Goal: Transaction & Acquisition: Purchase product/service

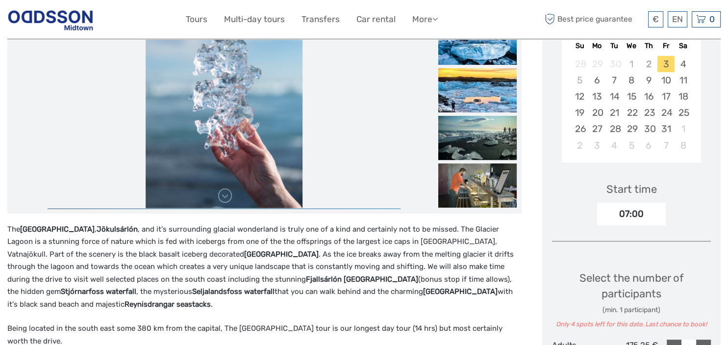
scroll to position [103, 0]
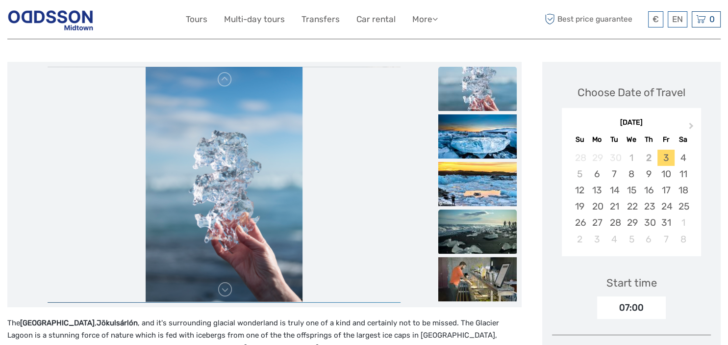
click at [484, 217] on img at bounding box center [477, 231] width 78 height 44
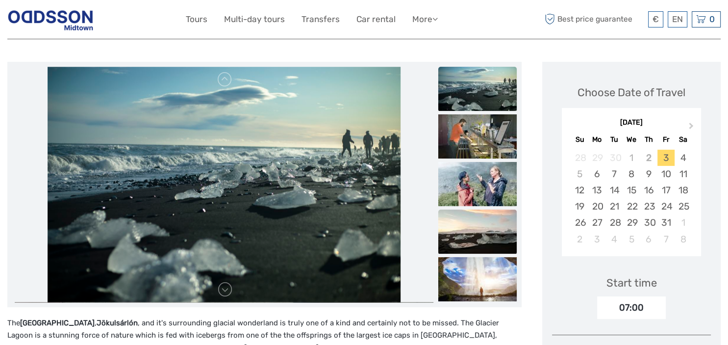
click at [484, 239] on img at bounding box center [477, 231] width 78 height 44
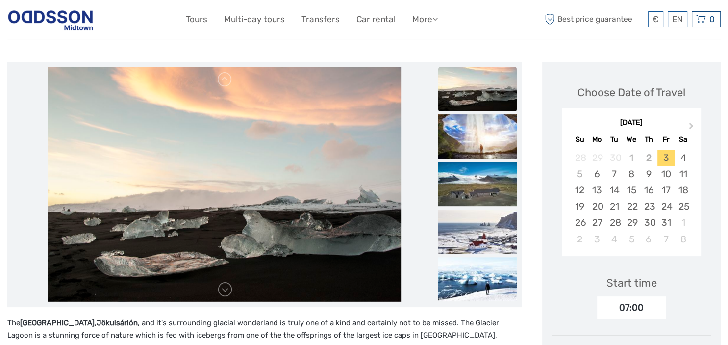
click at [484, 239] on img at bounding box center [477, 231] width 78 height 44
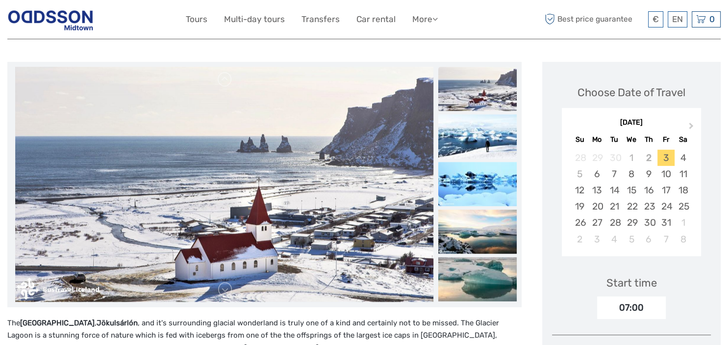
click at [484, 239] on img at bounding box center [477, 231] width 78 height 44
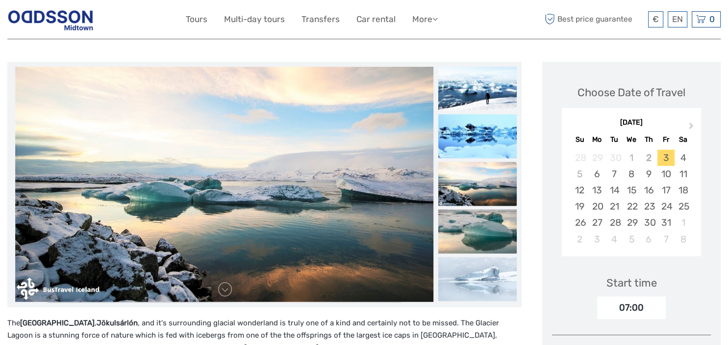
click at [484, 239] on img at bounding box center [477, 231] width 78 height 44
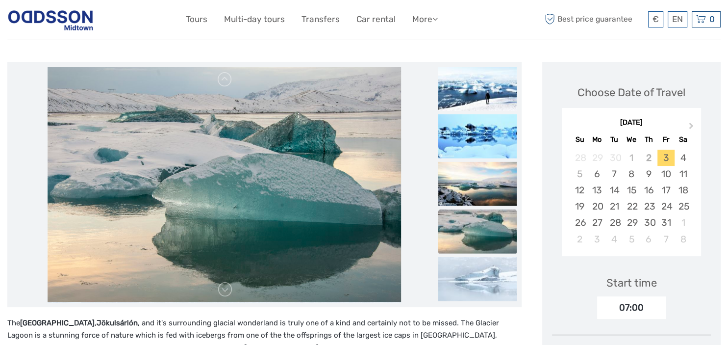
click at [484, 239] on img at bounding box center [477, 231] width 78 height 44
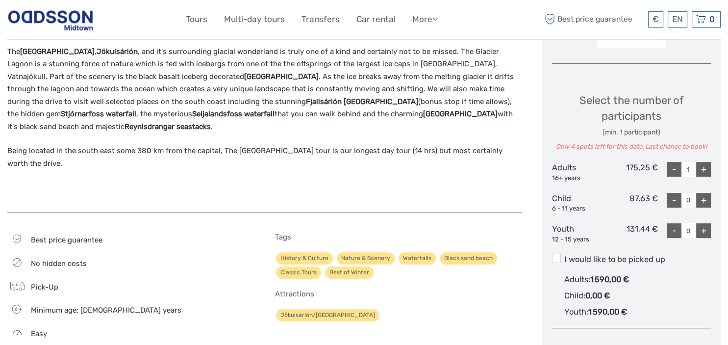
scroll to position [401, 0]
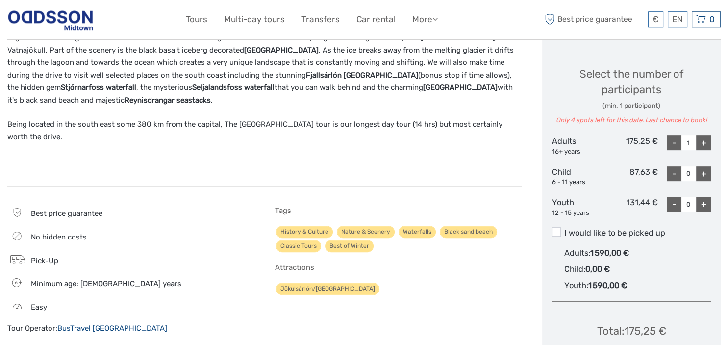
click at [702, 140] on div "+" at bounding box center [703, 142] width 15 height 15
type input "2"
click at [560, 227] on span at bounding box center [556, 231] width 9 height 9
click at [564, 229] on input "I would like to be picked up" at bounding box center [564, 229] width 0 height 0
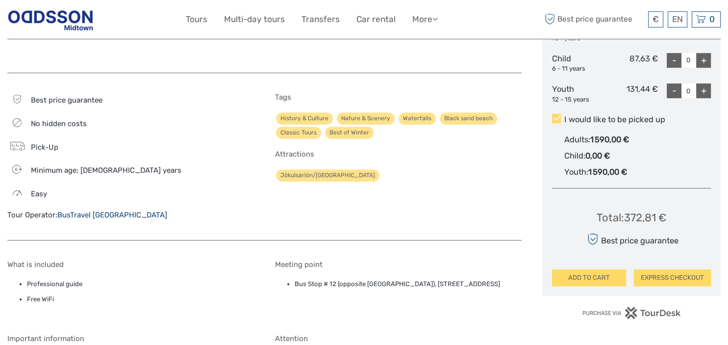
scroll to position [518, 0]
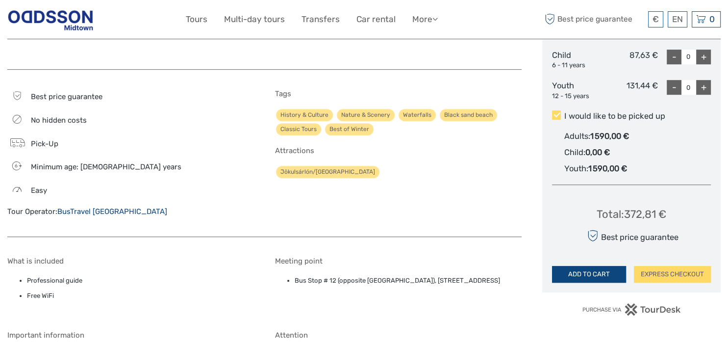
click at [597, 275] on button "ADD TO CART" at bounding box center [589, 274] width 74 height 17
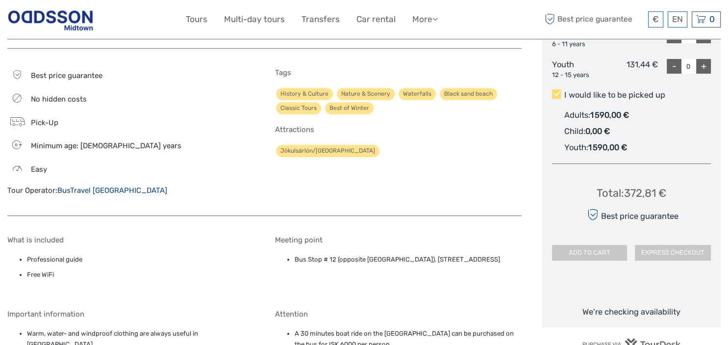
scroll to position [543, 0]
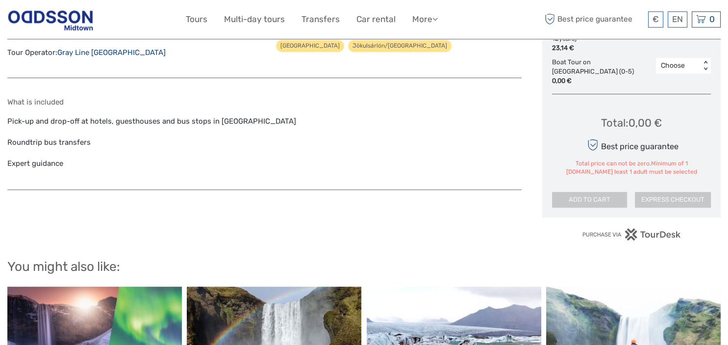
scroll to position [724, 0]
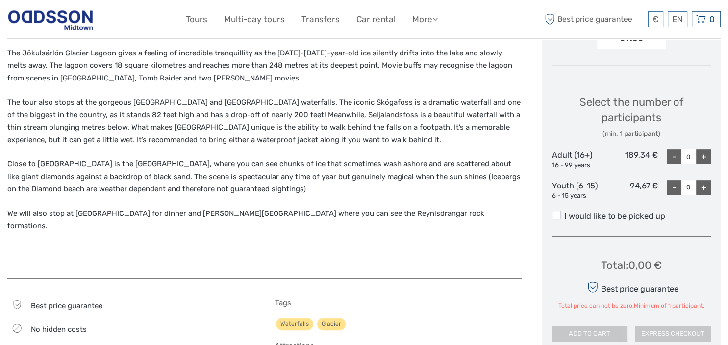
scroll to position [377, 0]
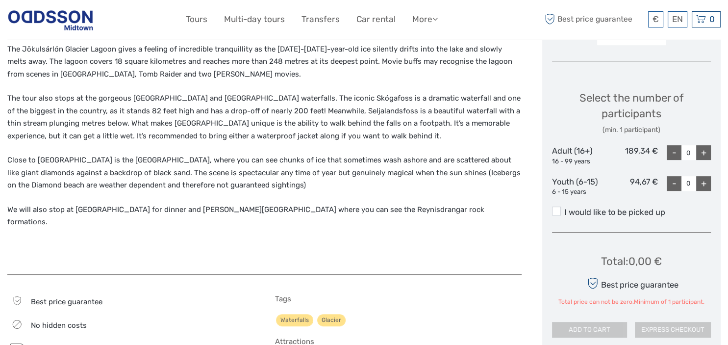
click at [702, 150] on div "+" at bounding box center [703, 152] width 15 height 15
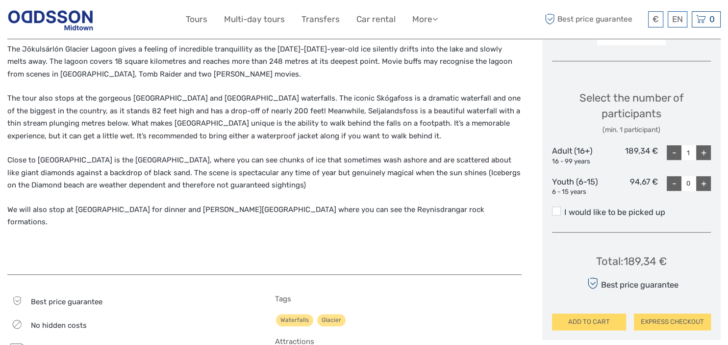
click at [702, 150] on div "+" at bounding box center [703, 152] width 15 height 15
type input "2"
click at [631, 212] on label "I would like to be picked up" at bounding box center [631, 212] width 159 height 12
click at [564, 208] on input "I would like to be picked up" at bounding box center [564, 208] width 0 height 0
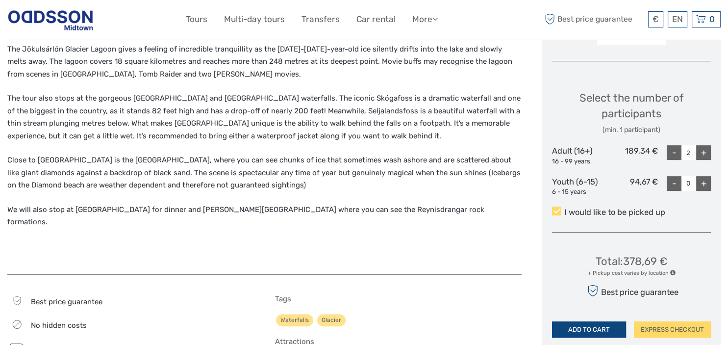
click at [590, 327] on button "ADD TO CART" at bounding box center [589, 329] width 74 height 17
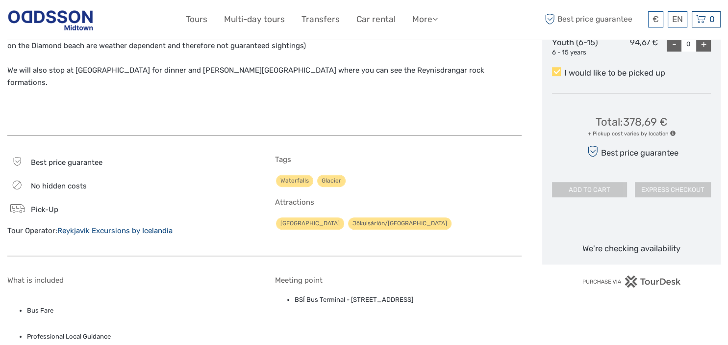
scroll to position [584, 0]
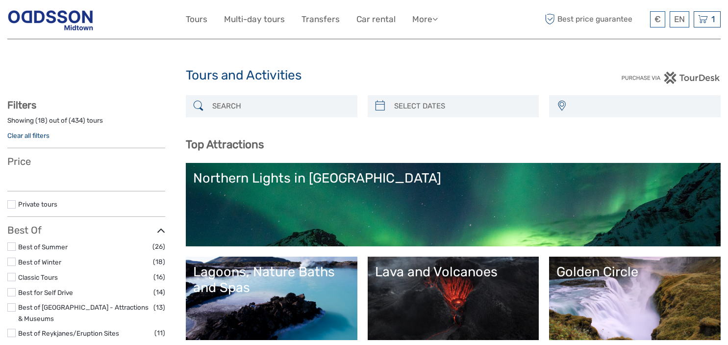
select select
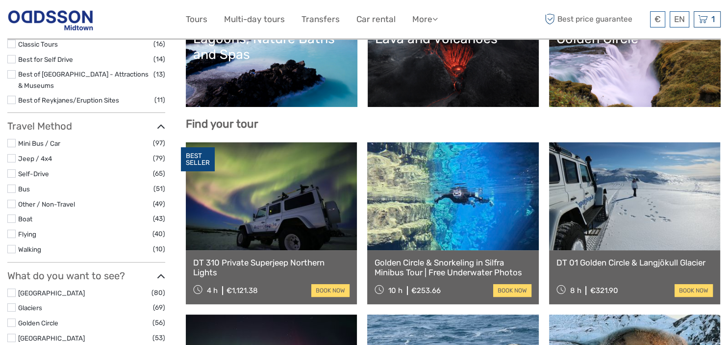
scroll to position [248, 0]
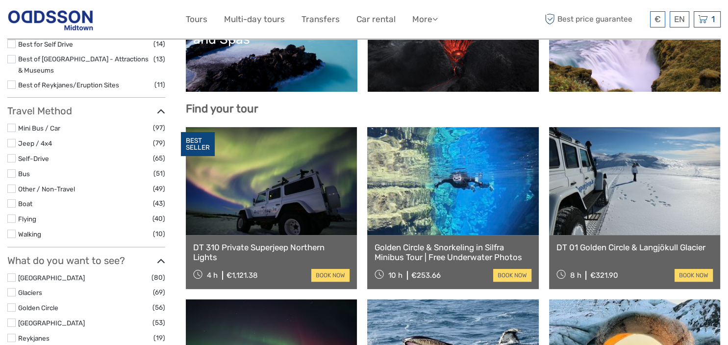
select select
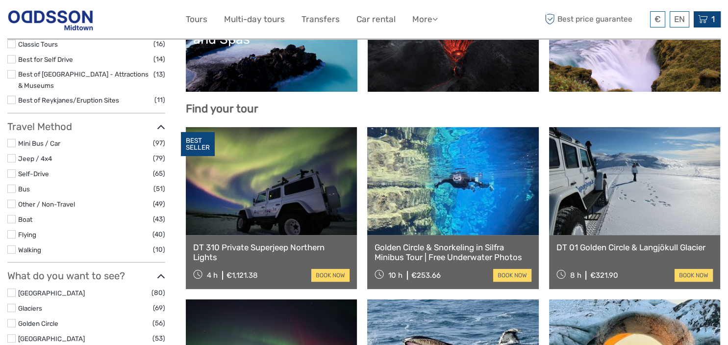
click at [711, 25] on div "1 Items [GEOGRAPHIC_DATA] & [GEOGRAPHIC_DATA] 2x Adult (16+) [DATE] 07:30 AM €3…" at bounding box center [707, 19] width 27 height 16
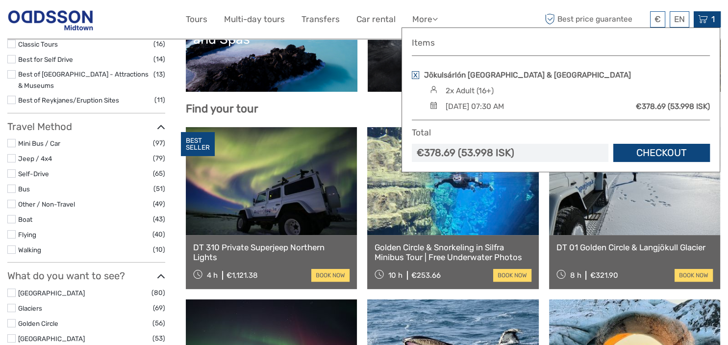
scroll to position [0, 0]
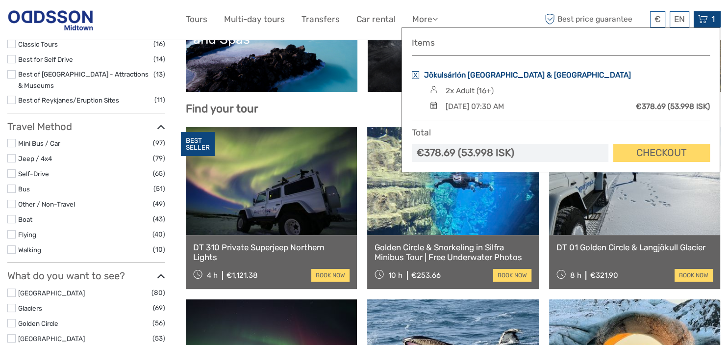
click at [506, 73] on link "Jökulsárlón Glacial Lagoon & Diamond Beach" at bounding box center [527, 75] width 207 height 11
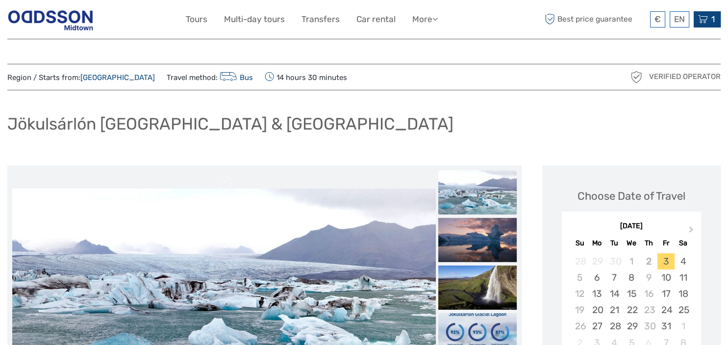
click at [704, 23] on icon at bounding box center [703, 19] width 10 height 12
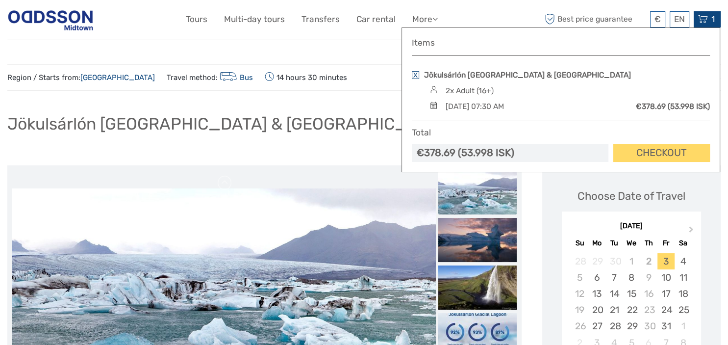
click at [414, 78] on link at bounding box center [415, 75] width 7 height 8
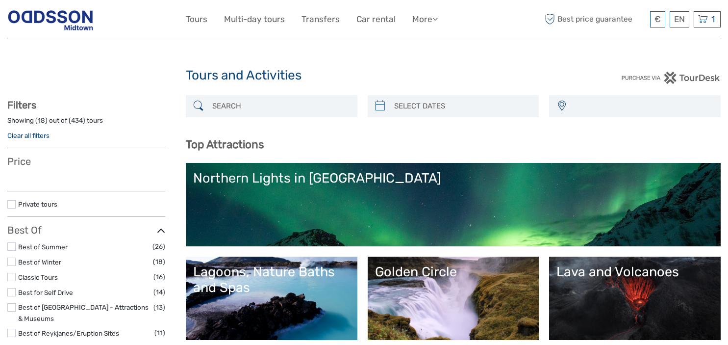
select select
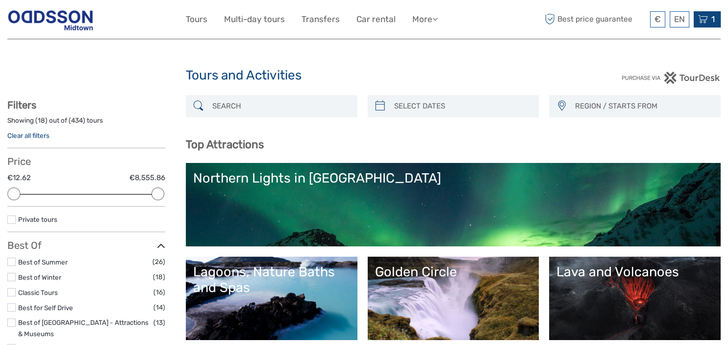
click at [703, 20] on icon at bounding box center [703, 19] width 10 height 12
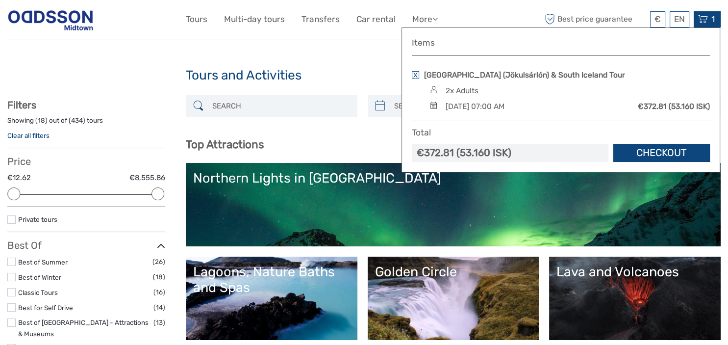
click at [651, 149] on link "Checkout" at bounding box center [661, 153] width 97 height 18
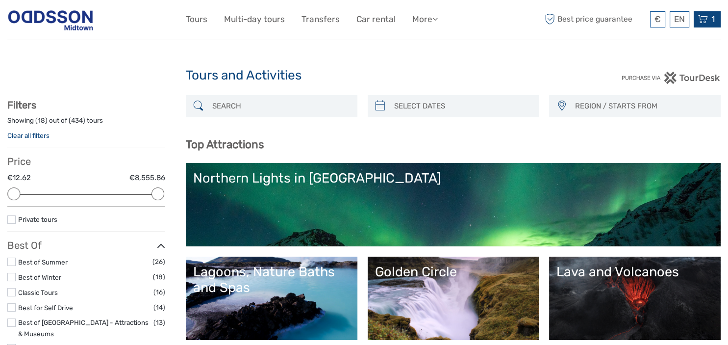
scroll to position [23, 0]
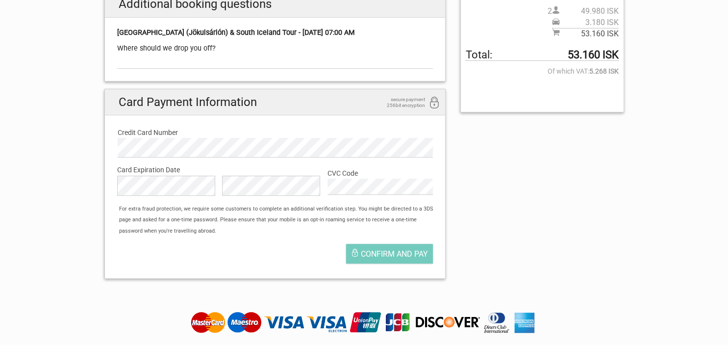
scroll to position [237, 0]
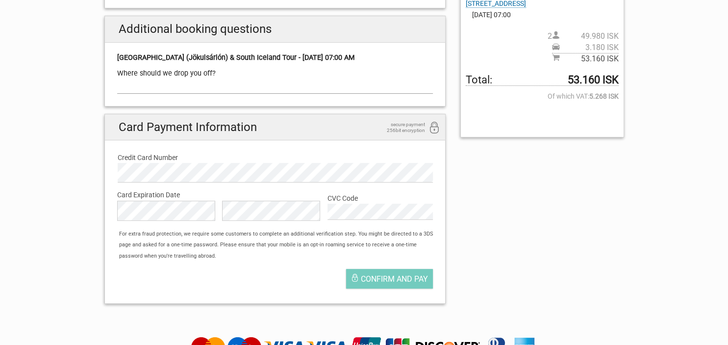
click at [185, 81] on input "text" at bounding box center [275, 86] width 316 height 14
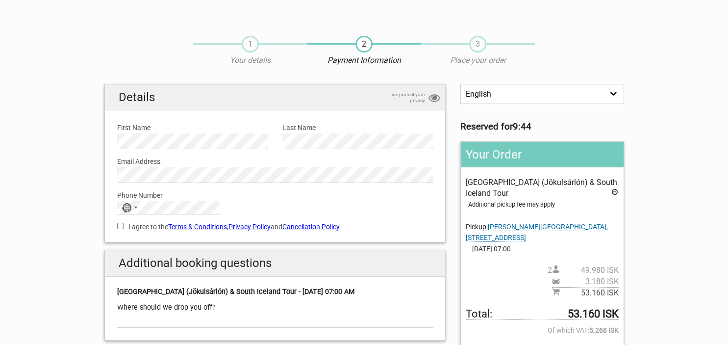
scroll to position [0, 0]
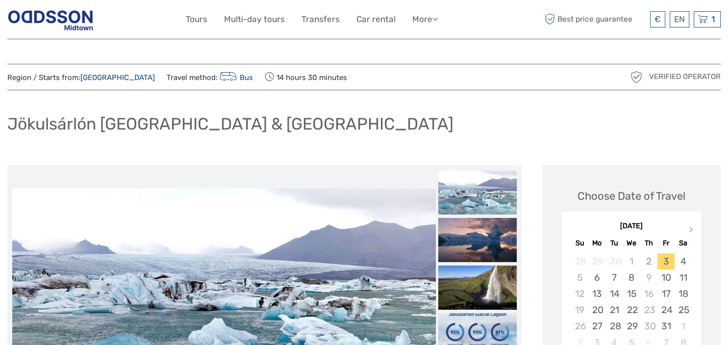
scroll to position [288, 0]
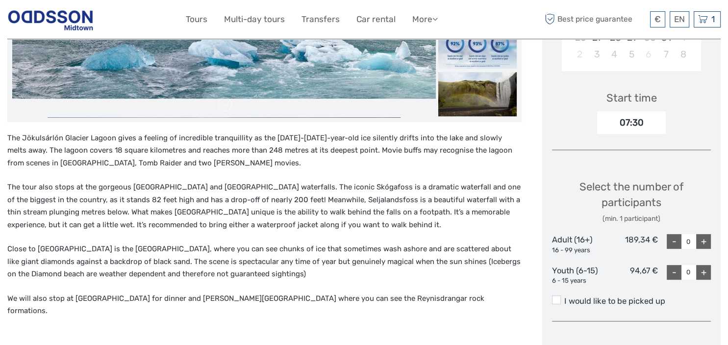
click at [708, 240] on div "+" at bounding box center [703, 241] width 15 height 15
type input "2"
click at [589, 299] on label "I would like to be picked up" at bounding box center [631, 301] width 159 height 12
click at [564, 297] on input "I would like to be picked up" at bounding box center [564, 297] width 0 height 0
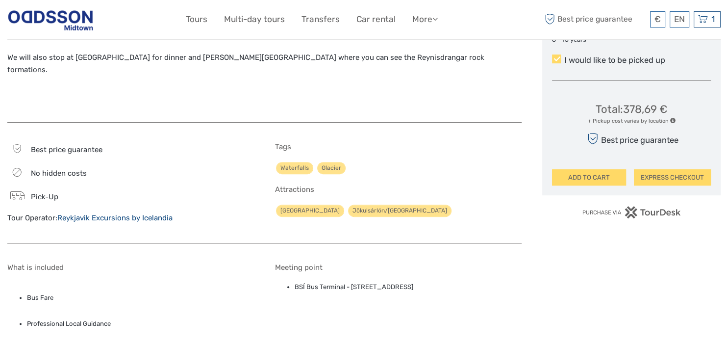
scroll to position [576, 0]
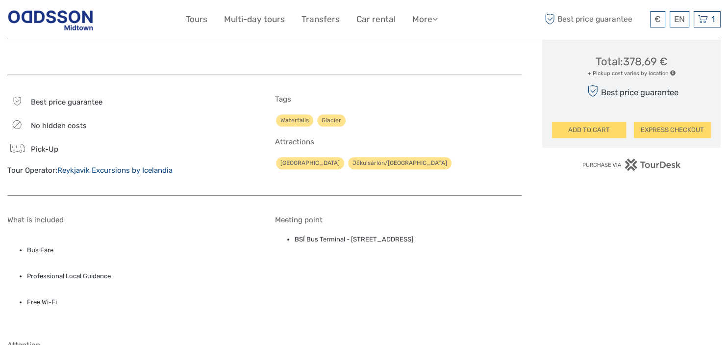
click at [614, 121] on div "Total : 378,69 € + Pickup cost varies by location Best price guarantee ADD TO C…" at bounding box center [631, 90] width 159 height 98
click at [598, 130] on button "ADD TO CART" at bounding box center [589, 130] width 74 height 17
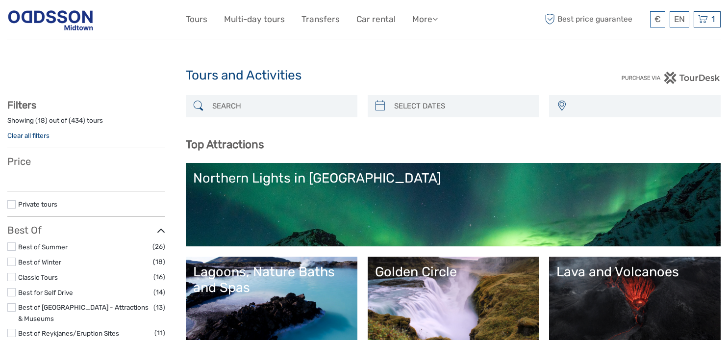
select select
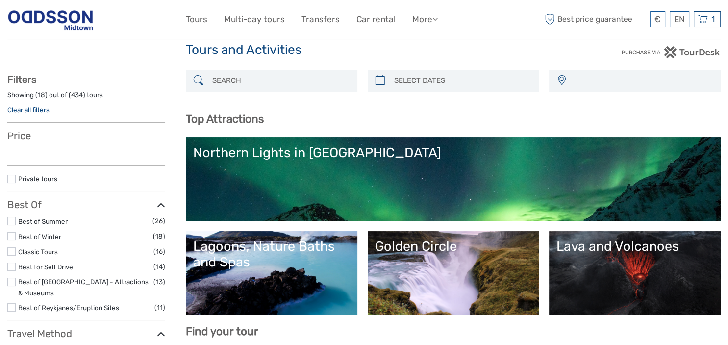
scroll to position [25, 0]
select select
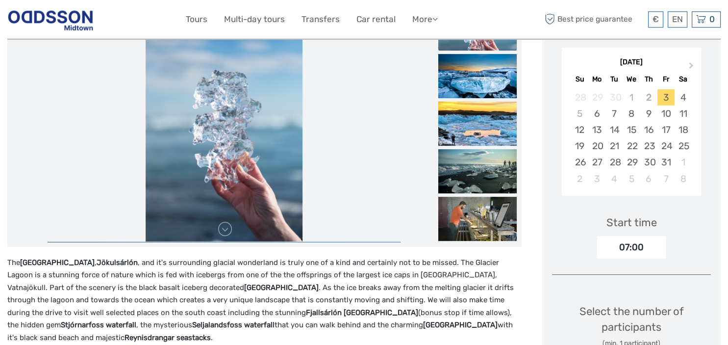
scroll to position [207, 0]
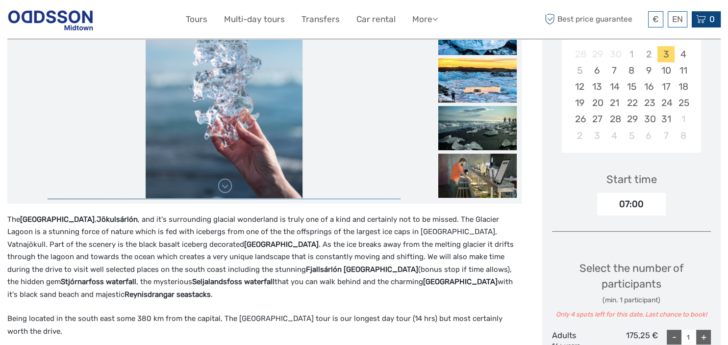
click at [706, 25] on div "0 Items Total 0 ISK Checkout The shopping cart is empty." at bounding box center [706, 19] width 29 height 16
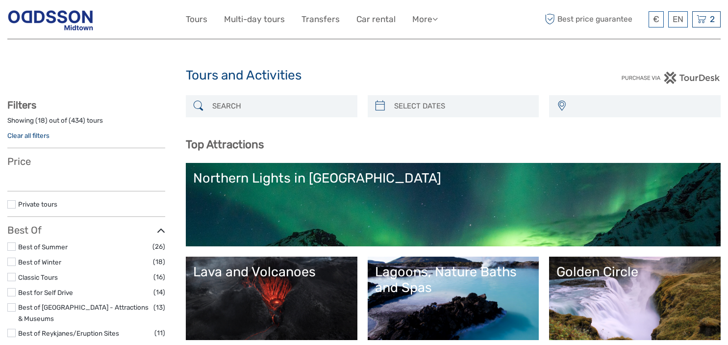
select select
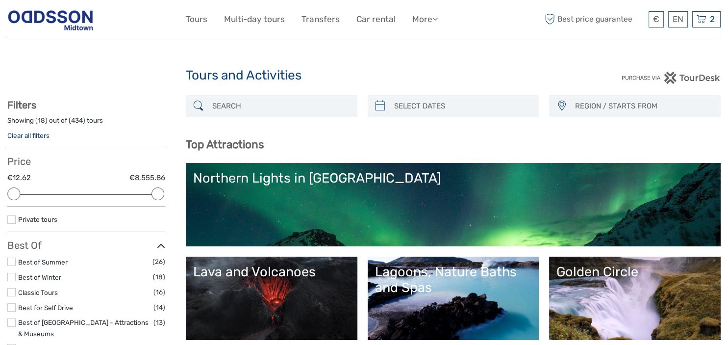
click at [711, 23] on span "2" at bounding box center [712, 19] width 8 height 10
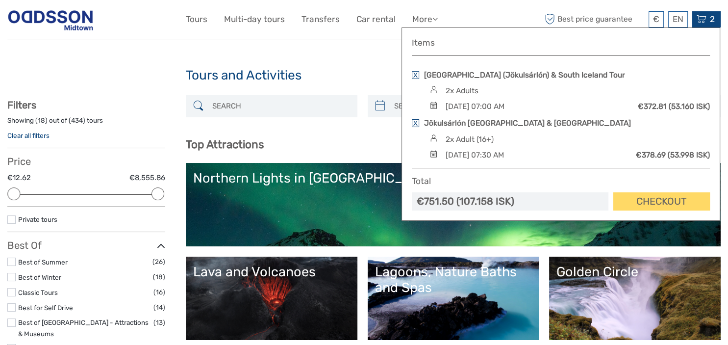
click at [411, 72] on div "Items Glacier Lagoon (Jökulsárlón) & South Iceland Tour 2x Adults Friday, 03 Oc…" at bounding box center [560, 123] width 319 height 193
click at [416, 74] on link at bounding box center [415, 75] width 7 height 8
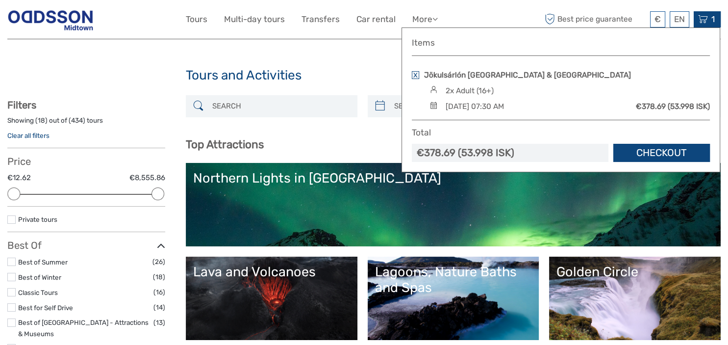
click at [660, 157] on link "Checkout" at bounding box center [661, 153] width 97 height 18
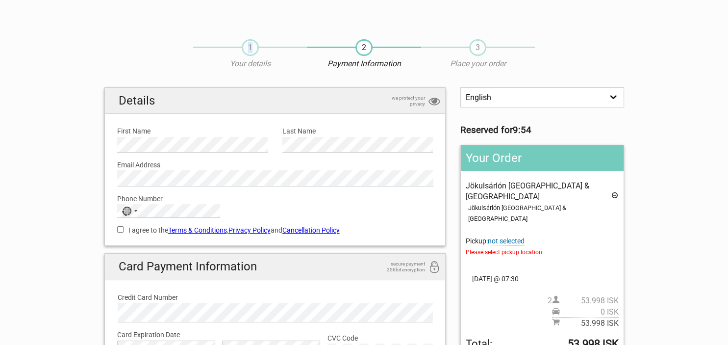
drag, startPoint x: 243, startPoint y: 43, endPoint x: 257, endPoint y: 56, distance: 19.1
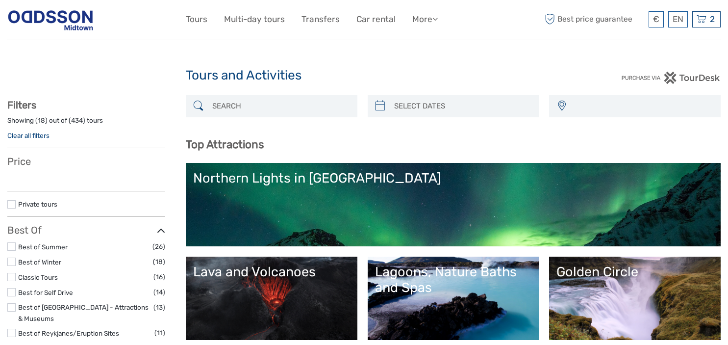
select select
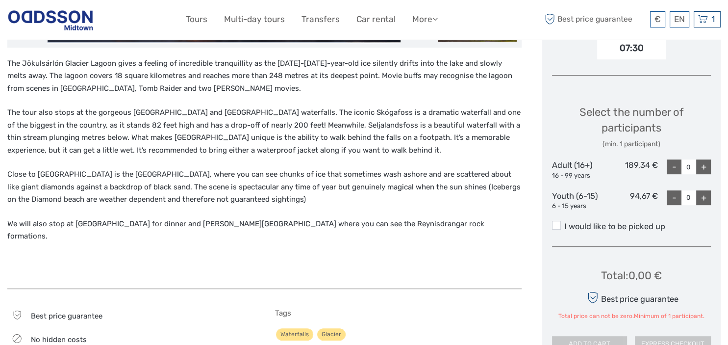
scroll to position [343, 0]
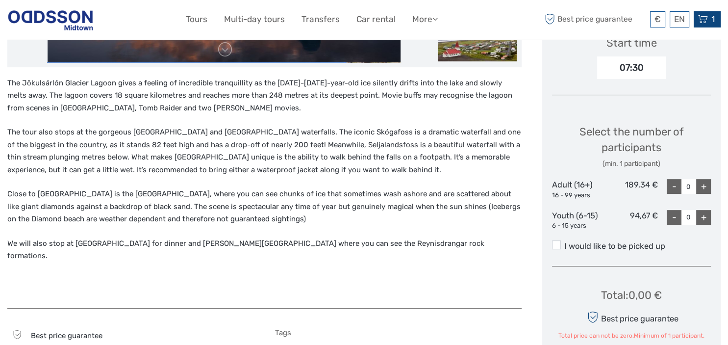
click at [713, 16] on span "1" at bounding box center [713, 19] width 6 height 10
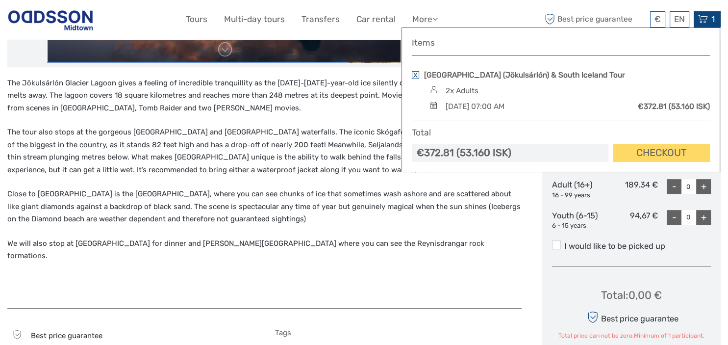
click at [417, 77] on link at bounding box center [415, 75] width 7 height 8
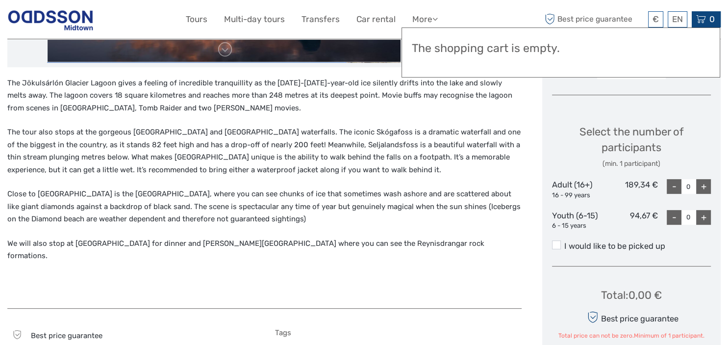
click at [405, 170] on p "The tour also stops at the gorgeous [GEOGRAPHIC_DATA] and [GEOGRAPHIC_DATA] wat…" at bounding box center [264, 151] width 514 height 50
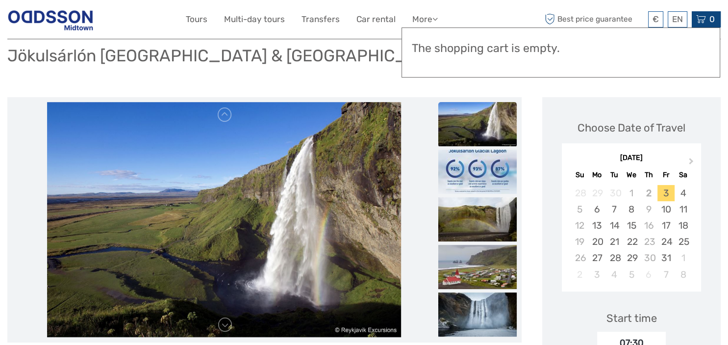
scroll to position [103, 0]
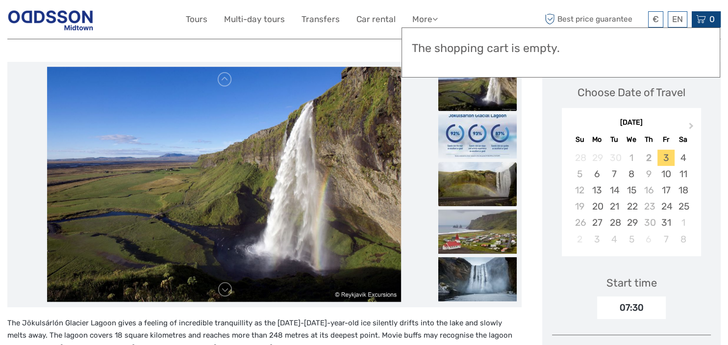
click at [470, 202] on img at bounding box center [477, 184] width 78 height 44
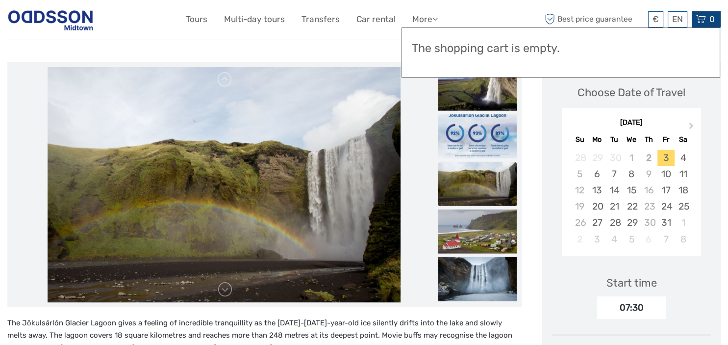
click at [470, 202] on img at bounding box center [477, 183] width 78 height 44
click at [474, 255] on ul at bounding box center [477, 137] width 78 height 333
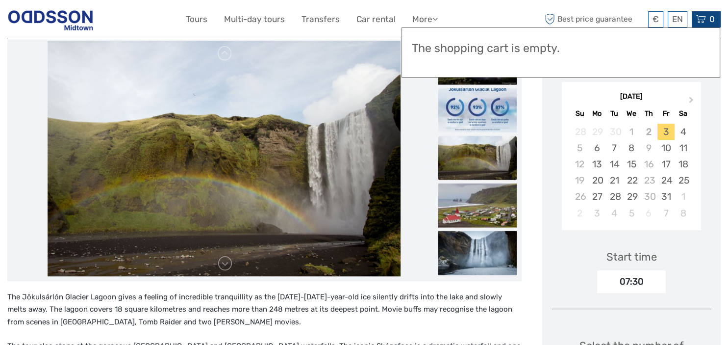
scroll to position [155, 0]
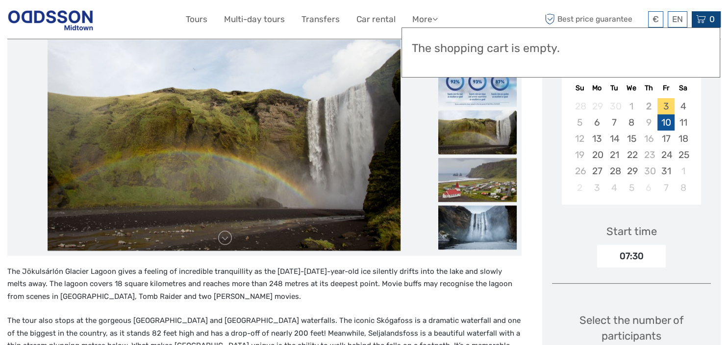
click at [668, 118] on div "10" at bounding box center [665, 122] width 17 height 16
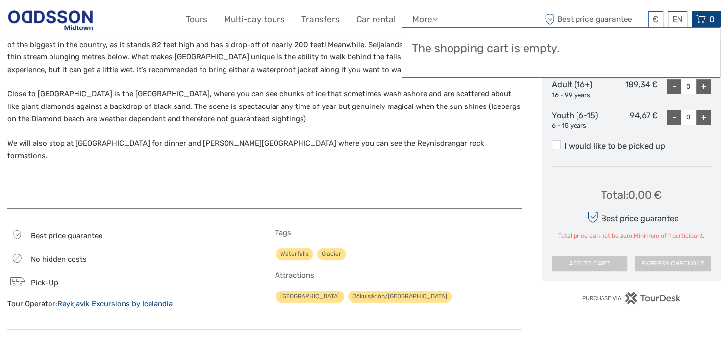
click at [705, 85] on div "+" at bounding box center [703, 86] width 15 height 15
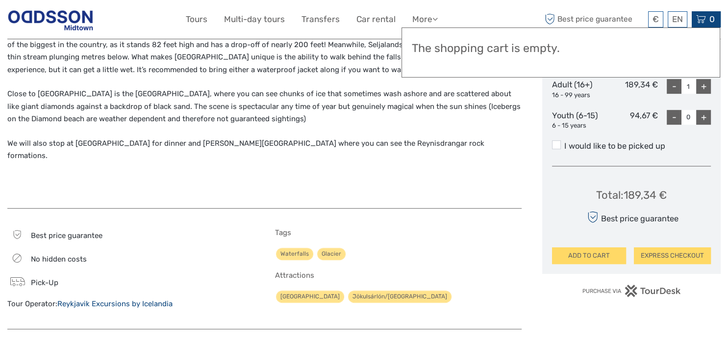
click at [705, 85] on div "+" at bounding box center [703, 86] width 15 height 15
type input "2"
click at [618, 150] on label "I would like to be picked up" at bounding box center [631, 146] width 159 height 12
click at [564, 142] on input "I would like to be picked up" at bounding box center [564, 142] width 0 height 0
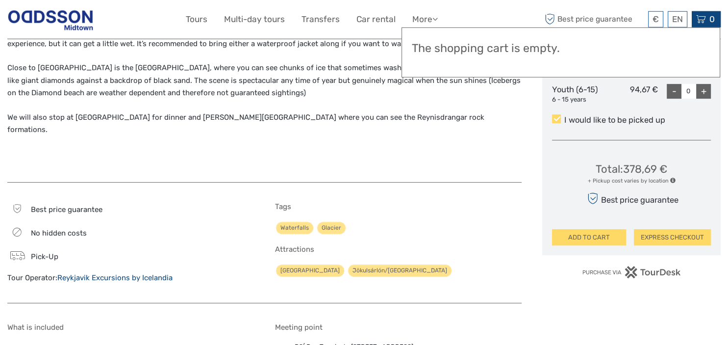
scroll to position [457, 0]
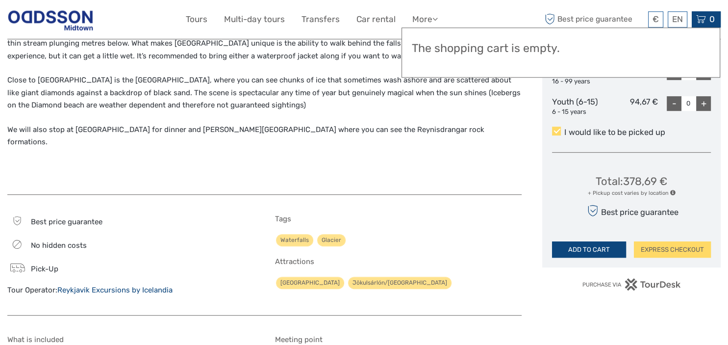
click at [593, 247] on button "ADD TO CART" at bounding box center [589, 249] width 74 height 17
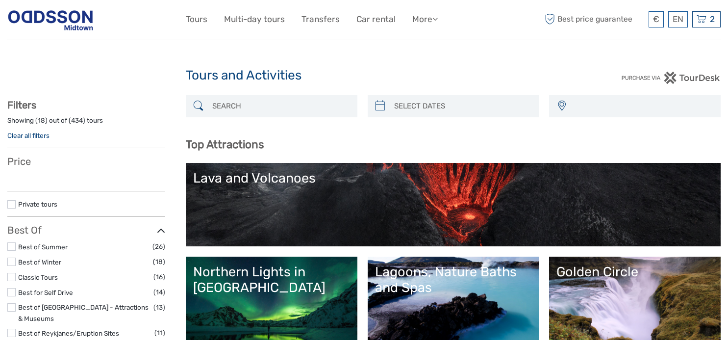
select select
click at [704, 19] on icon at bounding box center [702, 19] width 10 height 12
select select
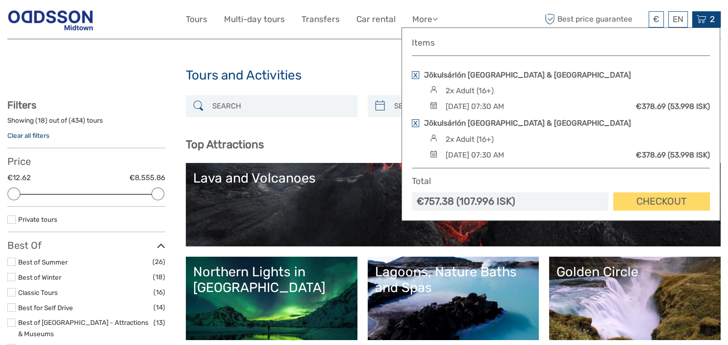
click at [417, 73] on link at bounding box center [415, 75] width 7 height 8
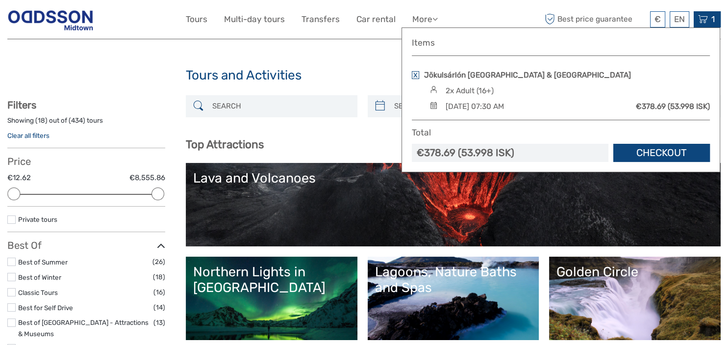
click at [650, 161] on link "Checkout" at bounding box center [661, 153] width 97 height 18
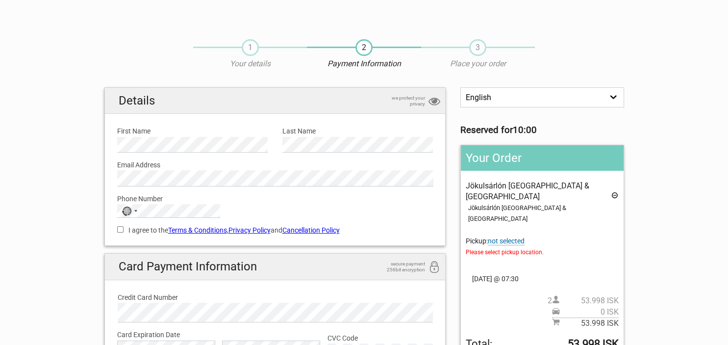
click at [511, 237] on span "not selected" at bounding box center [506, 241] width 37 height 8
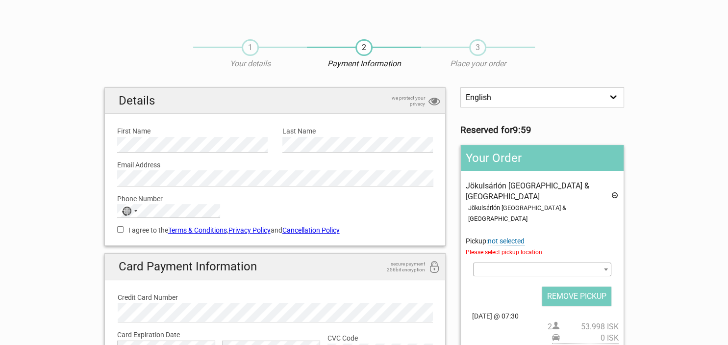
click at [511, 250] on div "Jökulsárlón [GEOGRAPHIC_DATA] & [GEOGRAPHIC_DATA] [GEOGRAPHIC_DATA] & [GEOGRAPH…" at bounding box center [542, 267] width 152 height 174
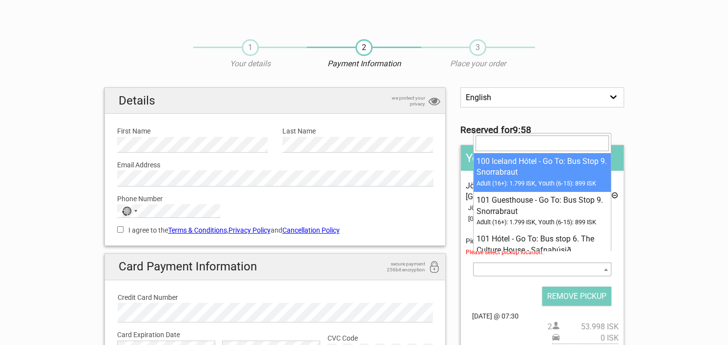
click at [511, 262] on span at bounding box center [542, 269] width 138 height 14
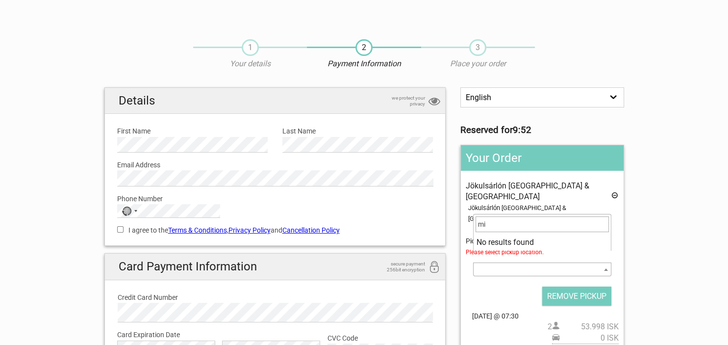
type input "m"
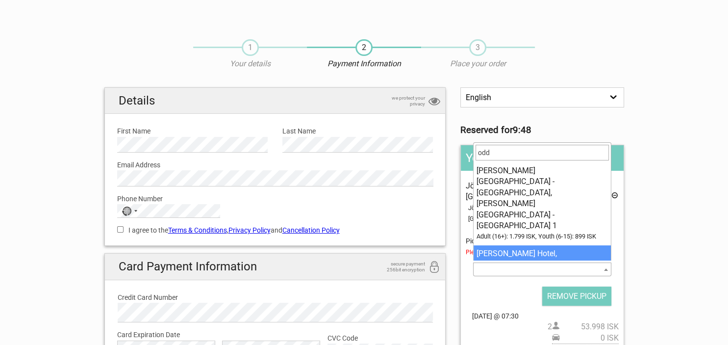
type input "odd"
select select "1093207"
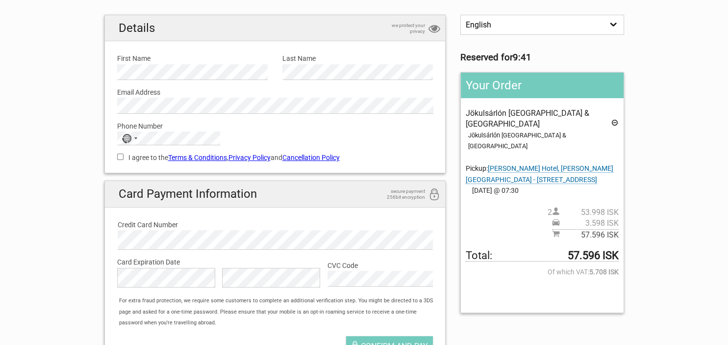
scroll to position [73, 0]
drag, startPoint x: 525, startPoint y: 169, endPoint x: 489, endPoint y: 157, distance: 38.3
click at [489, 157] on div "Jökulsárlón [GEOGRAPHIC_DATA] & [GEOGRAPHIC_DATA] [GEOGRAPHIC_DATA] & [GEOGRAPH…" at bounding box center [542, 174] width 152 height 132
copy span "[PERSON_NAME] Hotel, [PERSON_NAME][GEOGRAPHIC_DATA] - [STREET_ADDRESS]"
type input "+49"
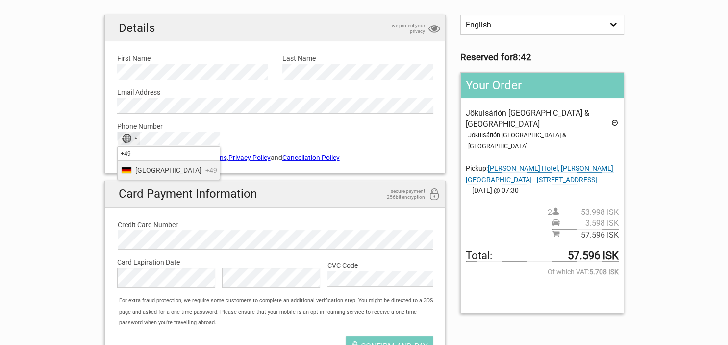
click at [156, 174] on span "[GEOGRAPHIC_DATA]" at bounding box center [168, 170] width 66 height 11
click at [136, 157] on label "I agree to the Terms & Conditions , Privacy Policy and Cancellation Policy" at bounding box center [275, 157] width 316 height 11
click at [124, 157] on input "I agree to the Terms & Conditions , Privacy Policy and Cancellation Policy" at bounding box center [120, 156] width 6 height 6
checkbox input "true"
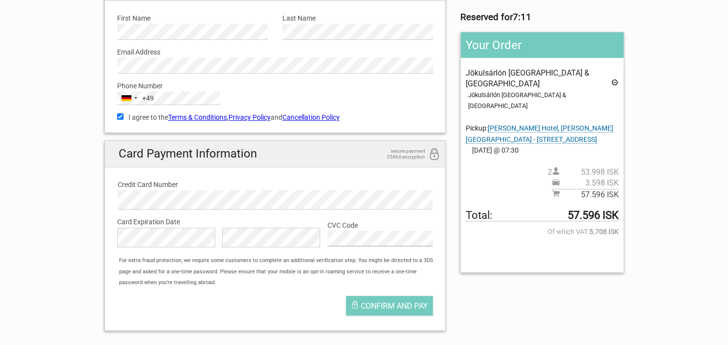
scroll to position [121, 0]
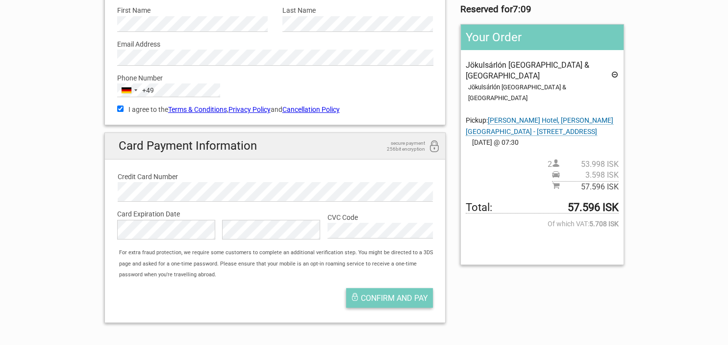
click at [395, 303] on button "Confirm and pay" at bounding box center [389, 298] width 87 height 20
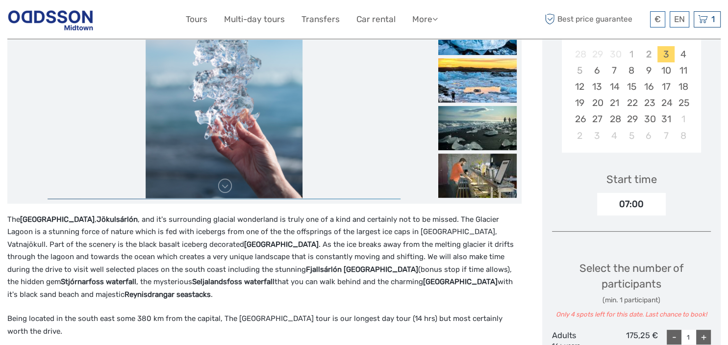
scroll to position [207, 0]
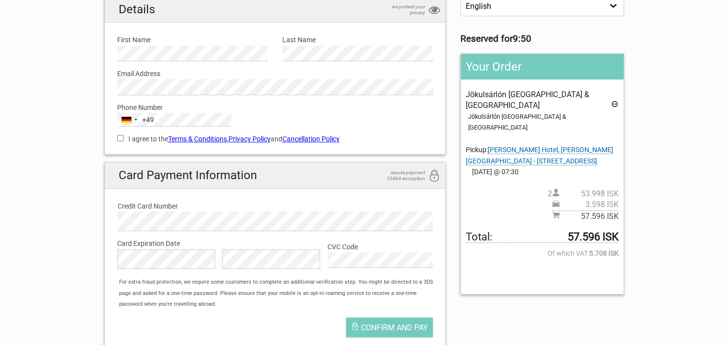
scroll to position [134, 0]
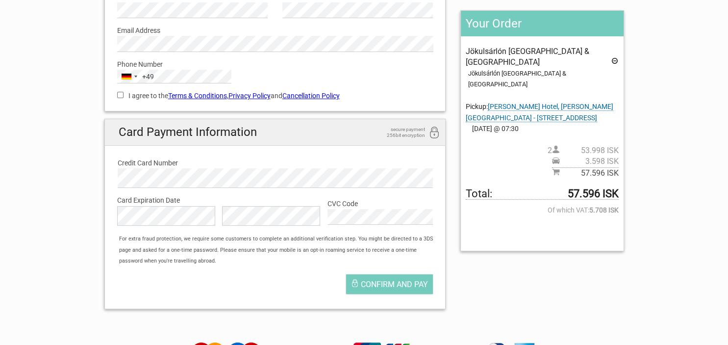
click at [391, 272] on div "Confirm and pay" at bounding box center [275, 286] width 331 height 34
click at [391, 280] on span "Confirm and pay" at bounding box center [394, 283] width 67 height 9
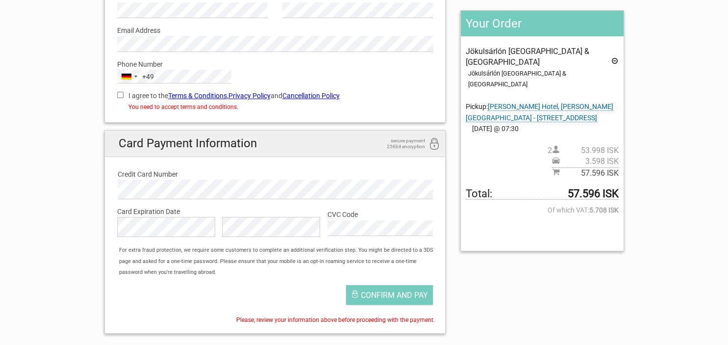
click at [123, 98] on input "I agree to the Terms & Conditions , Privacy Policy and Cancellation Policy" at bounding box center [120, 95] width 6 height 6
checkbox input "true"
click at [407, 294] on span "Confirm and pay" at bounding box center [394, 294] width 67 height 9
